Goal: Information Seeking & Learning: Compare options

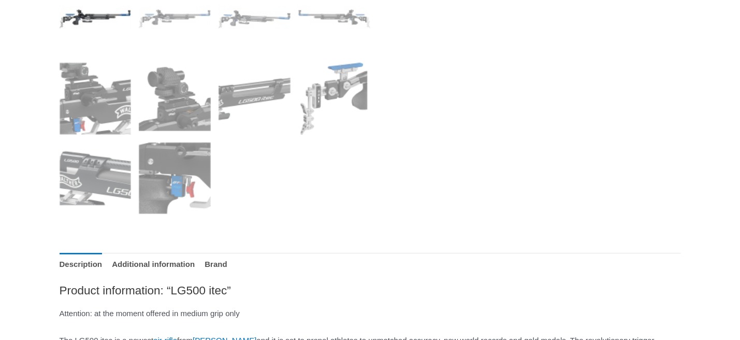
scroll to position [466, 0]
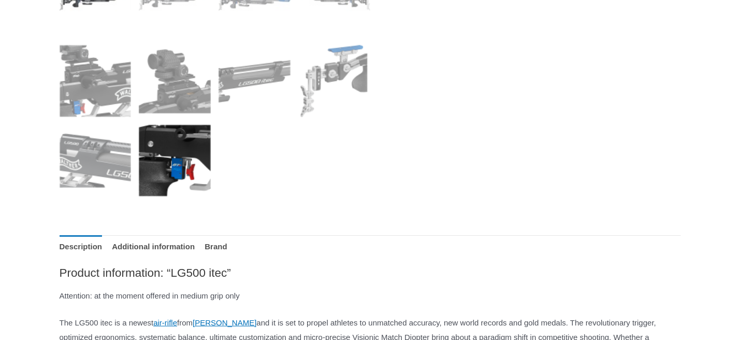
click at [175, 175] on img at bounding box center [175, 161] width 72 height 72
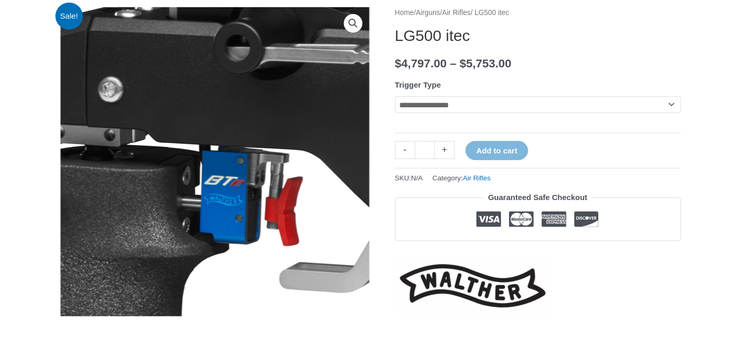
scroll to position [104, 0]
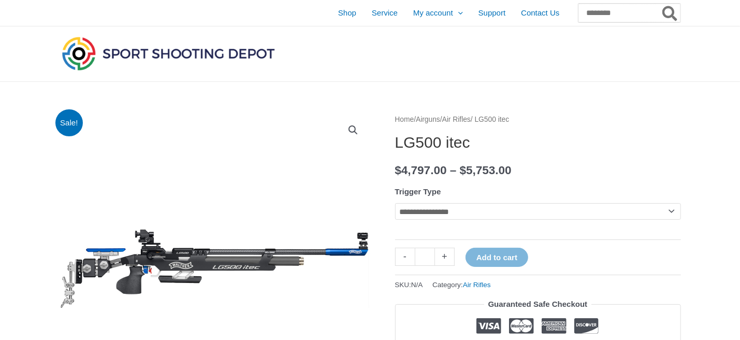
click at [578, 12] on input "Search for:" at bounding box center [629, 13] width 102 height 19
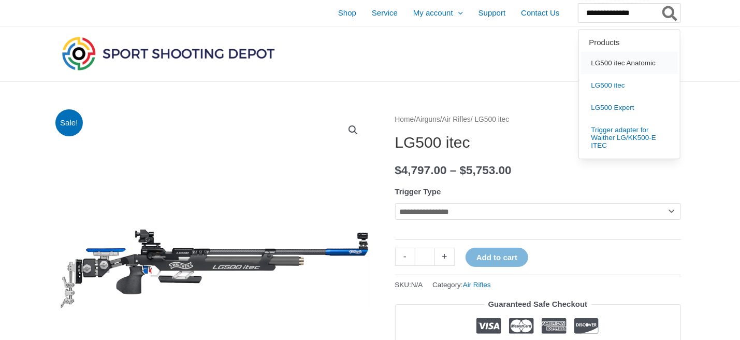
type input "**********"
click at [616, 64] on span "LG500 itec Anatomic" at bounding box center [624, 64] width 65 height 8
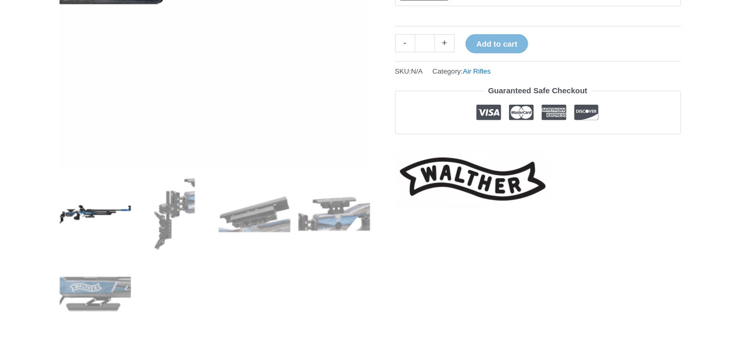
scroll to position [258, 0]
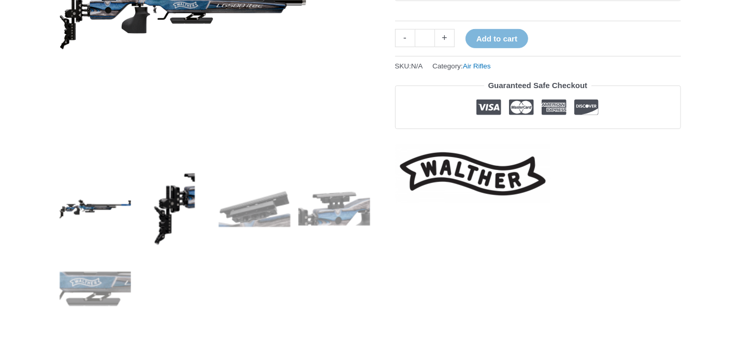
click at [169, 206] on img at bounding box center [175, 209] width 72 height 72
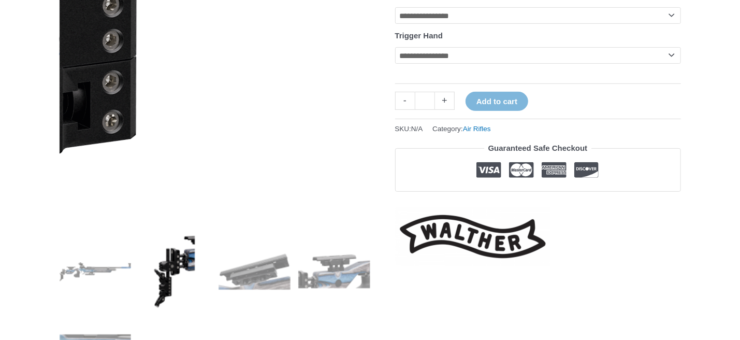
scroll to position [207, 0]
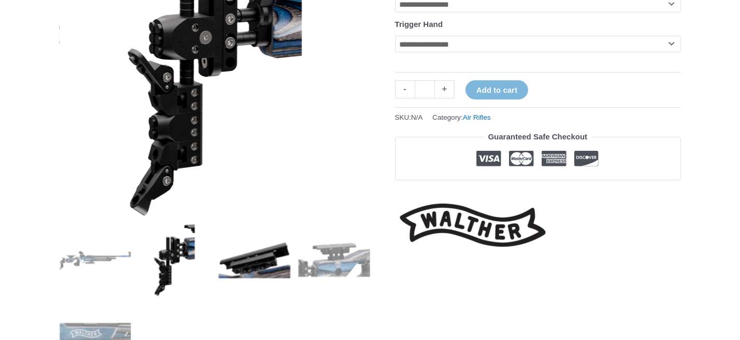
click at [258, 262] on img at bounding box center [254, 260] width 72 height 72
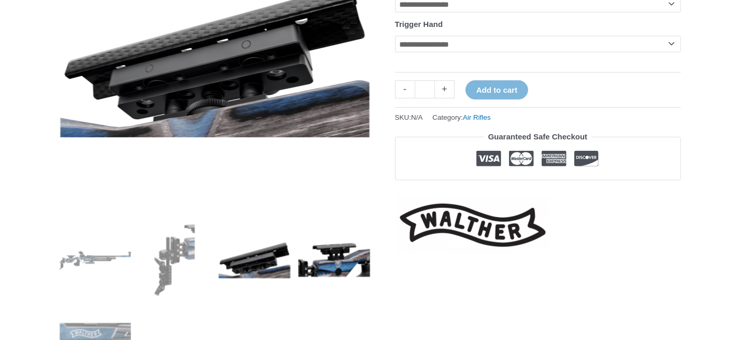
click at [334, 259] on img at bounding box center [334, 260] width 72 height 72
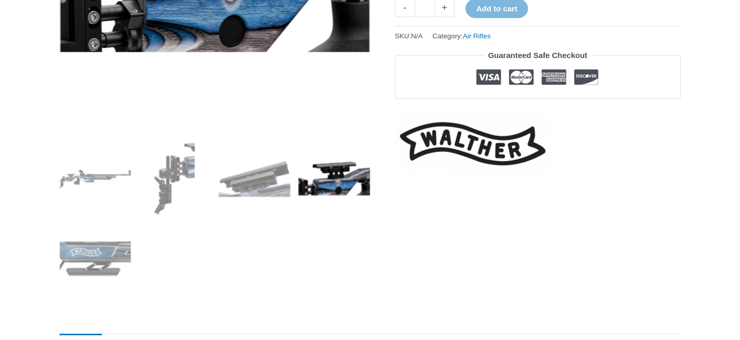
scroll to position [311, 0]
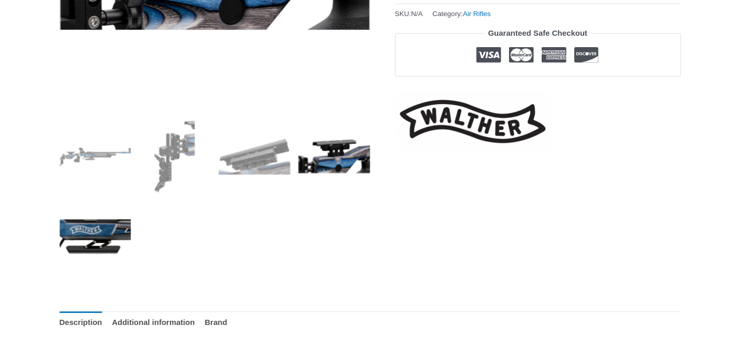
click at [76, 228] on img at bounding box center [96, 236] width 72 height 72
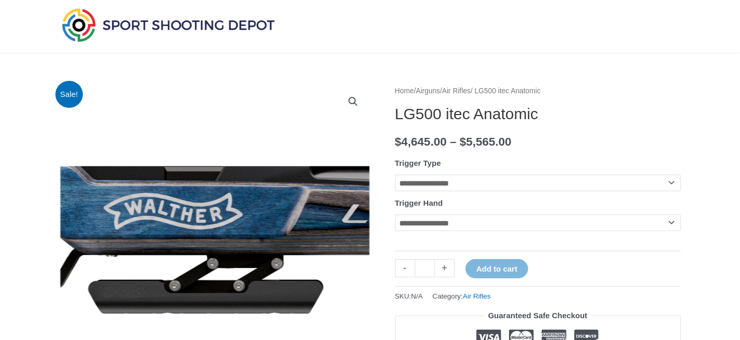
scroll to position [0, 0]
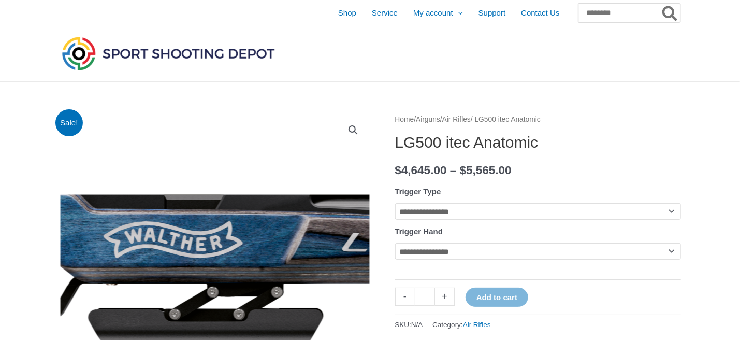
click at [622, 17] on input "Search for:" at bounding box center [629, 13] width 102 height 19
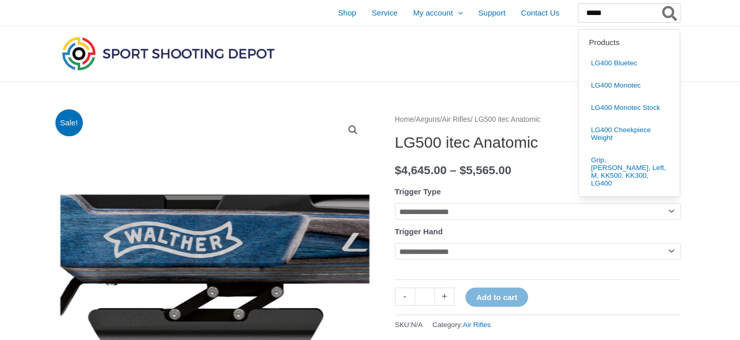
type input "*****"
click at [660, 4] on button "Search" at bounding box center [670, 13] width 20 height 19
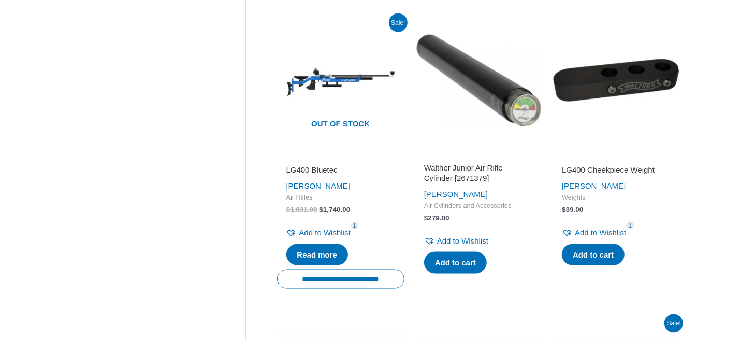
scroll to position [828, 0]
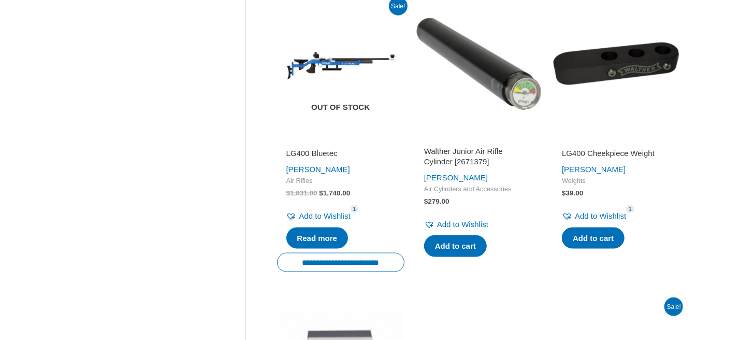
click at [335, 67] on img at bounding box center [340, 63] width 127 height 127
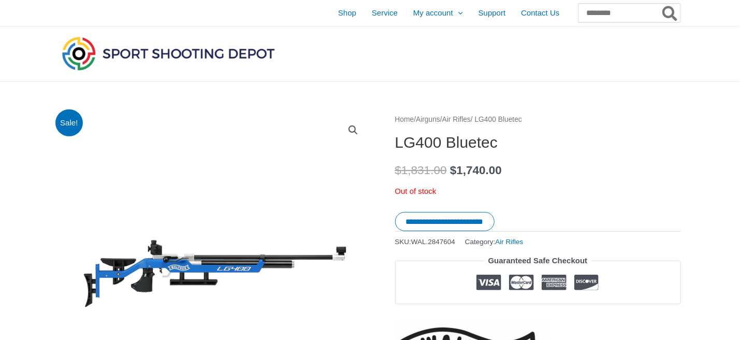
click at [601, 10] on input "Search for:" at bounding box center [629, 13] width 102 height 19
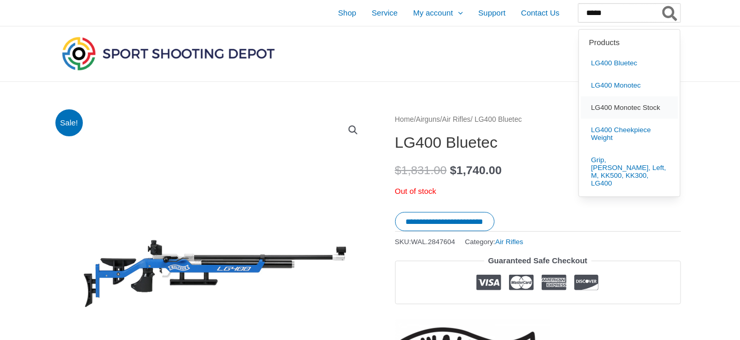
type input "*****"
click at [616, 109] on span "LG400 Monotec Stock" at bounding box center [626, 108] width 69 height 8
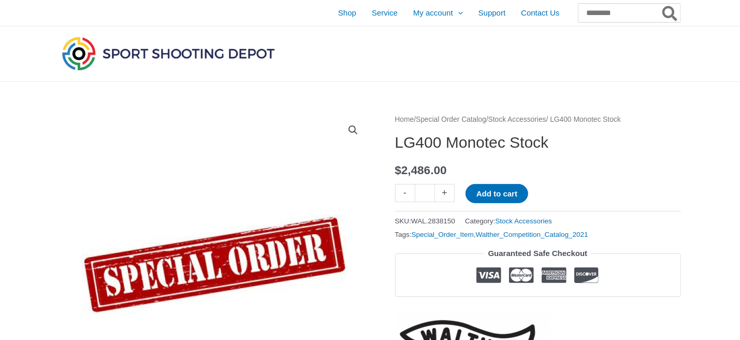
click at [613, 18] on input "Search for:" at bounding box center [629, 13] width 102 height 19
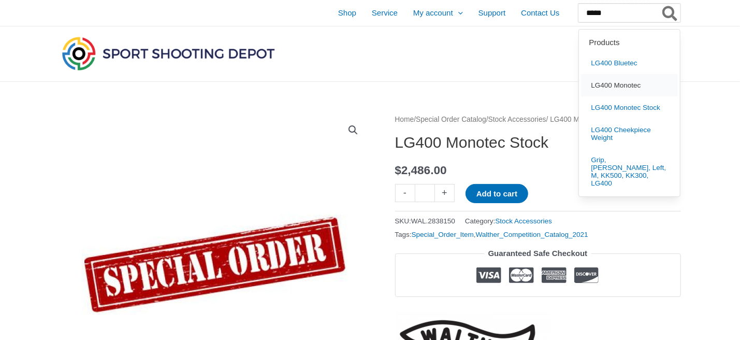
type input "*****"
click at [607, 83] on span "LG400 Monotec" at bounding box center [617, 86] width 50 height 8
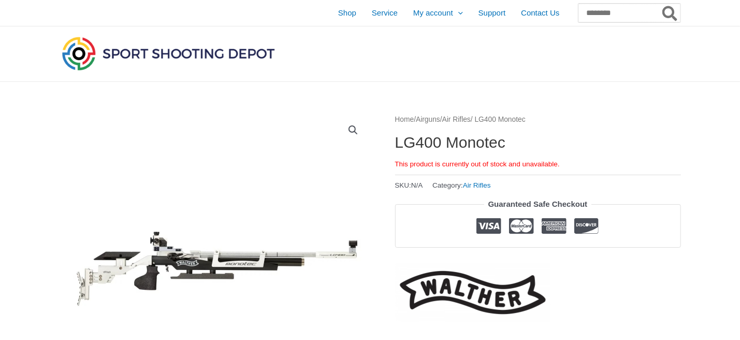
click at [601, 16] on input "Search for:" at bounding box center [629, 13] width 102 height 19
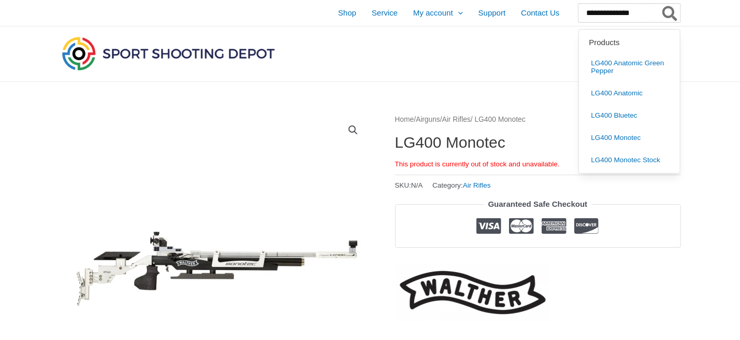
type input "**********"
click at [660, 4] on button "Search" at bounding box center [670, 13] width 20 height 19
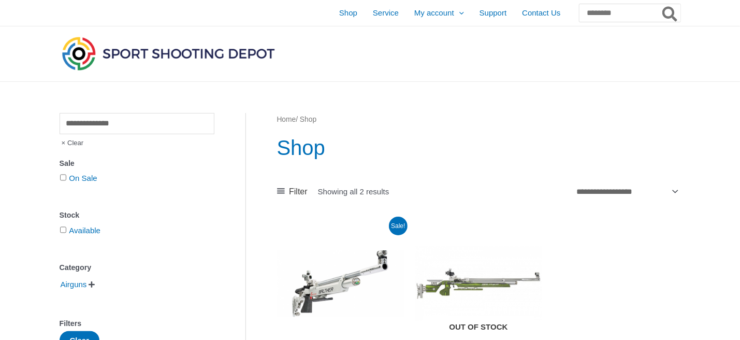
click at [476, 283] on img at bounding box center [478, 282] width 127 height 127
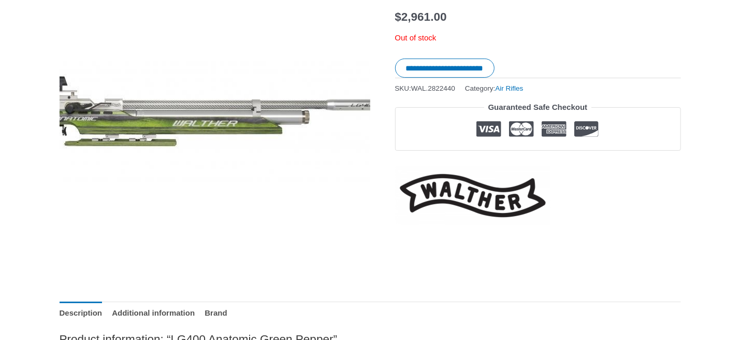
scroll to position [104, 0]
